Goal: Check status: Check status

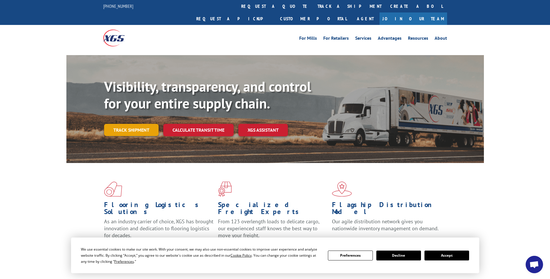
click at [133, 124] on link "Track shipment" at bounding box center [131, 130] width 55 height 12
click at [0, 0] on div "Track Shipment Enter your information below to track your shipment(s). Select c…" at bounding box center [0, 0] width 0 height 0
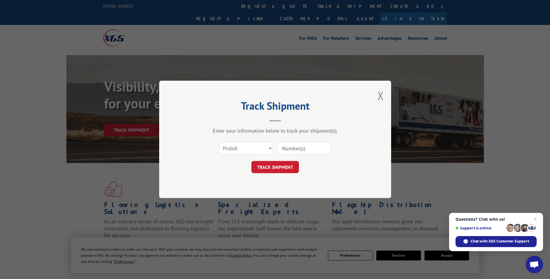
click at [292, 149] on input at bounding box center [303, 148] width 53 height 12
click at [270, 148] on select "Select category... Probill BOL PO" at bounding box center [246, 148] width 53 height 12
select select "bol"
click at [220, 142] on select "Select category... Probill BOL PO" at bounding box center [246, 148] width 53 height 12
click at [292, 150] on input at bounding box center [303, 148] width 53 height 12
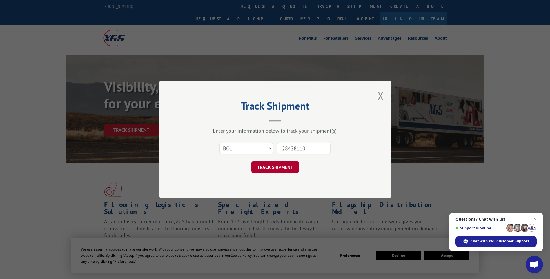
type input "28428110"
click at [279, 167] on button "TRACK SHIPMENT" at bounding box center [275, 167] width 48 height 12
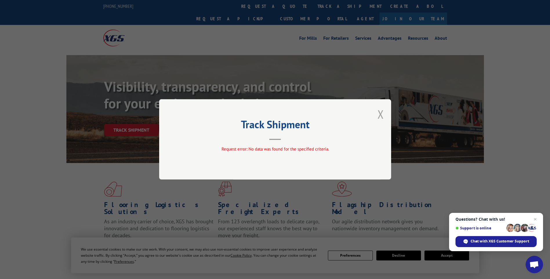
click at [381, 114] on button "Close modal" at bounding box center [381, 113] width 6 height 15
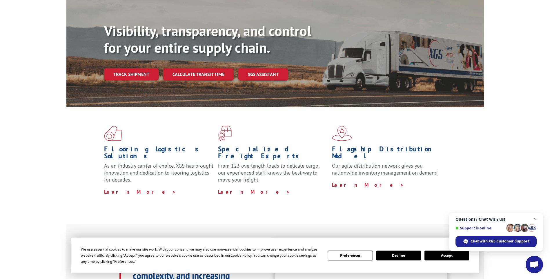
scroll to position [58, 0]
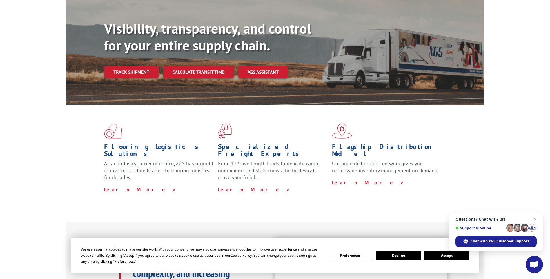
click at [506, 224] on span "Open chat" at bounding box center [521, 227] width 31 height 9
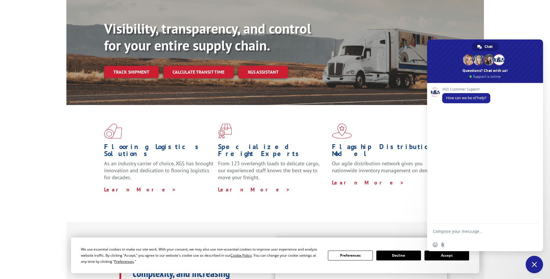
click at [535, 264] on span "Close chat" at bounding box center [534, 264] width 5 height 5
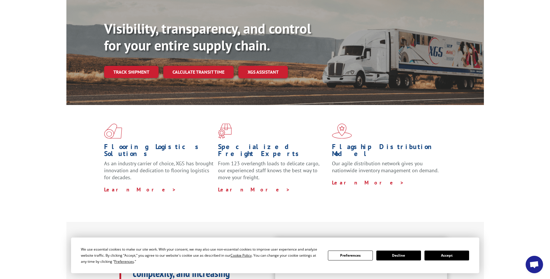
click at [392, 253] on button "Decline" at bounding box center [398, 256] width 45 height 10
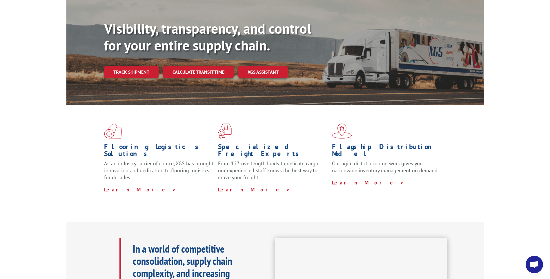
click at [440, 173] on div "Flagship Distribution Model Our agile distribution network gives you nationwide…" at bounding box center [389, 158] width 114 height 69
